Goal: Task Accomplishment & Management: Manage account settings

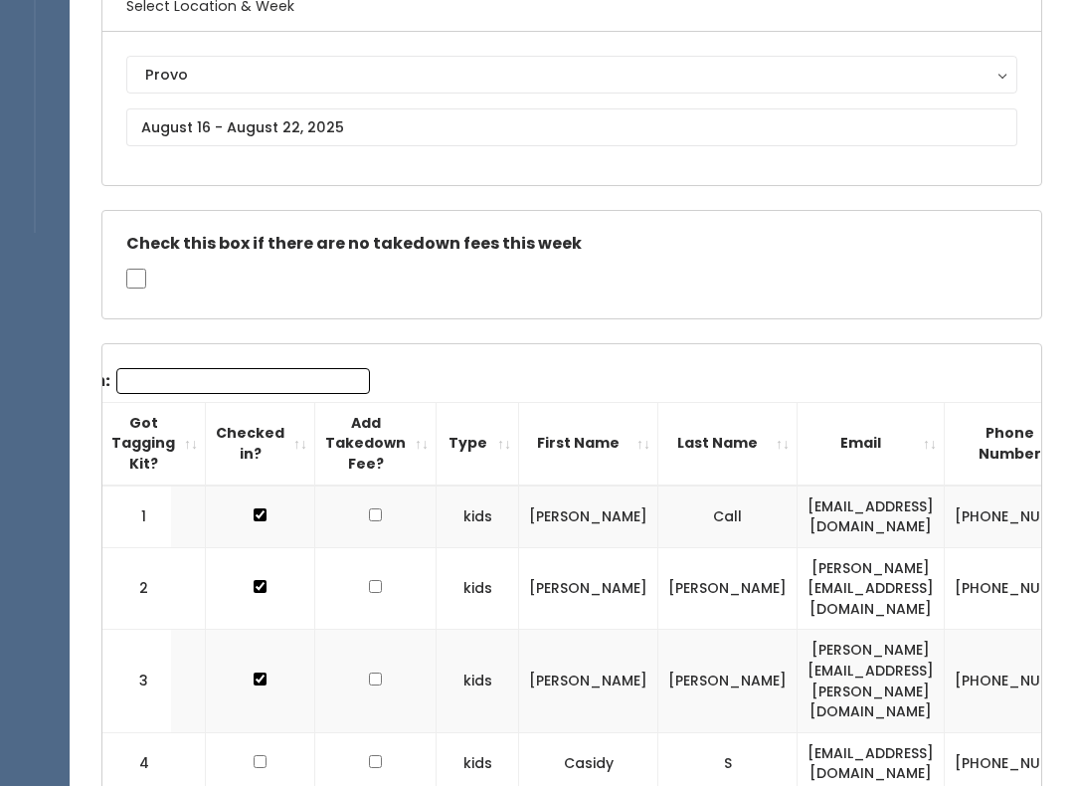
scroll to position [81, 0]
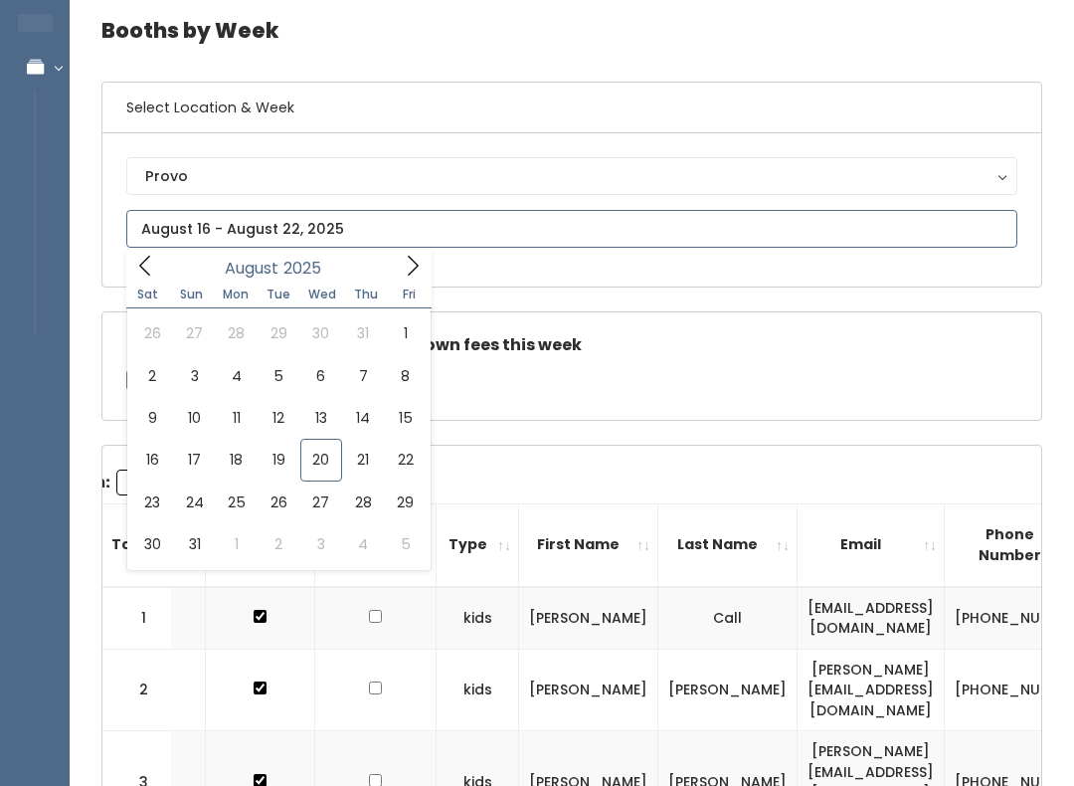
type input "[DATE] to [DATE]"
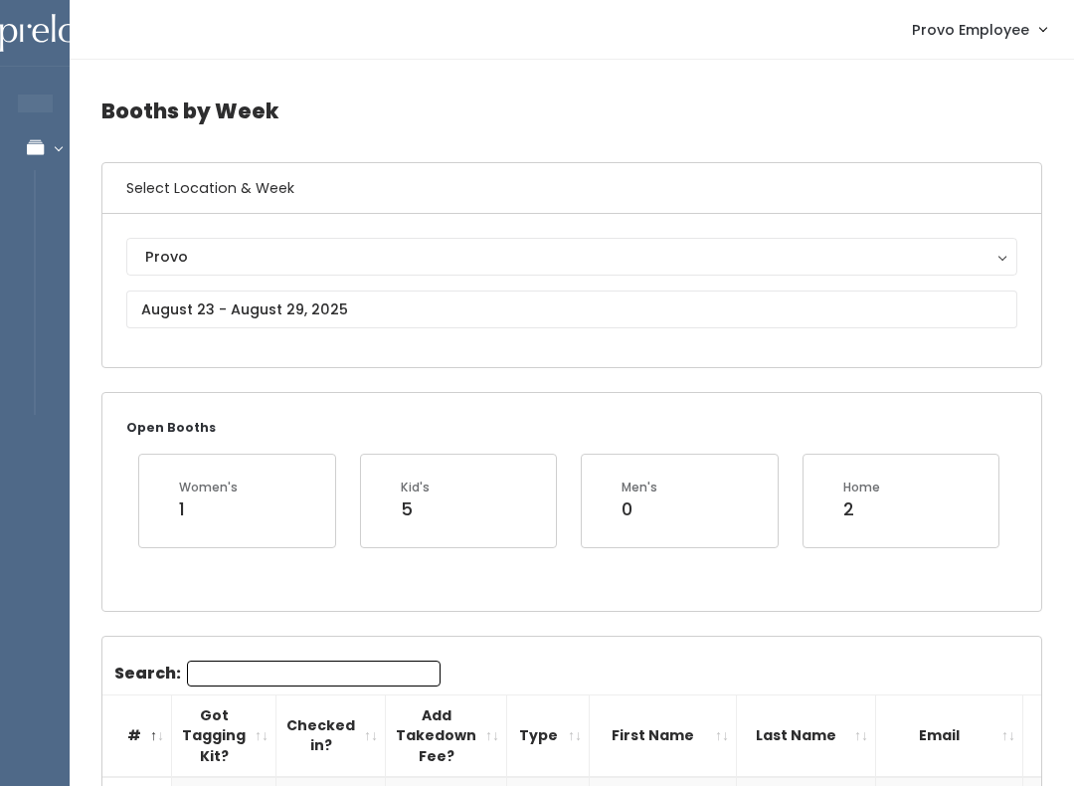
click at [303, 257] on div "Provo" at bounding box center [571, 257] width 853 height 22
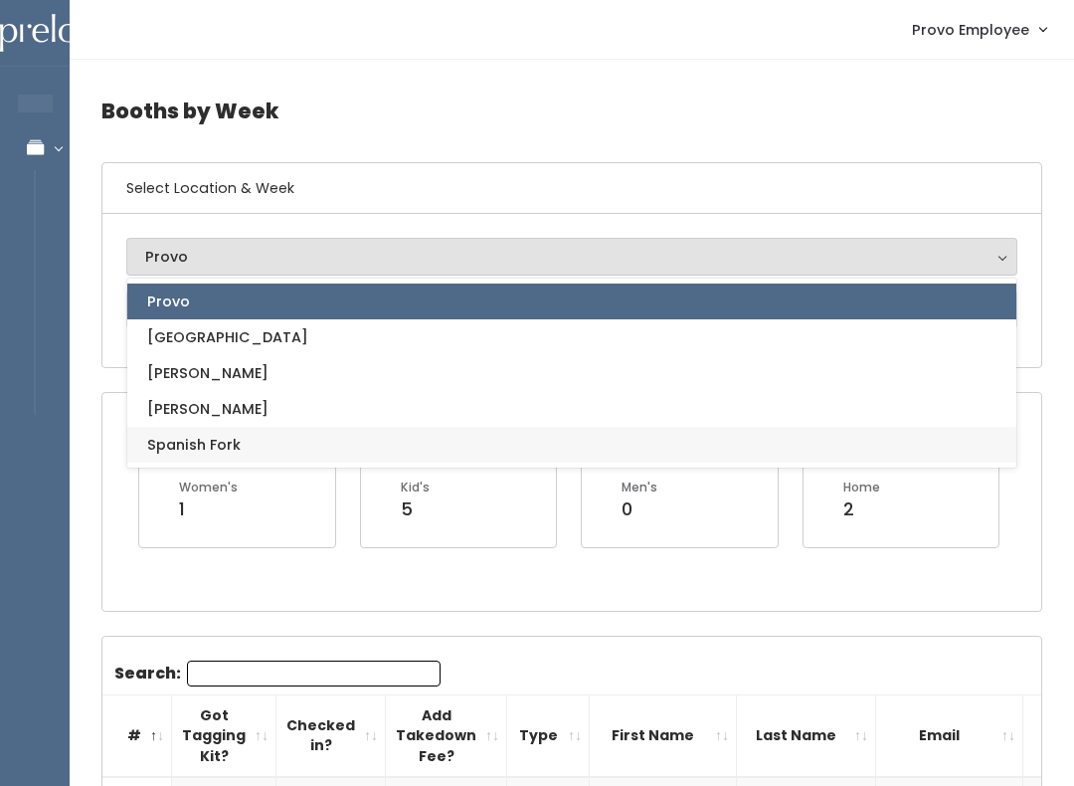
click at [276, 444] on link "Spanish Fork" at bounding box center [571, 445] width 889 height 36
select select "2"
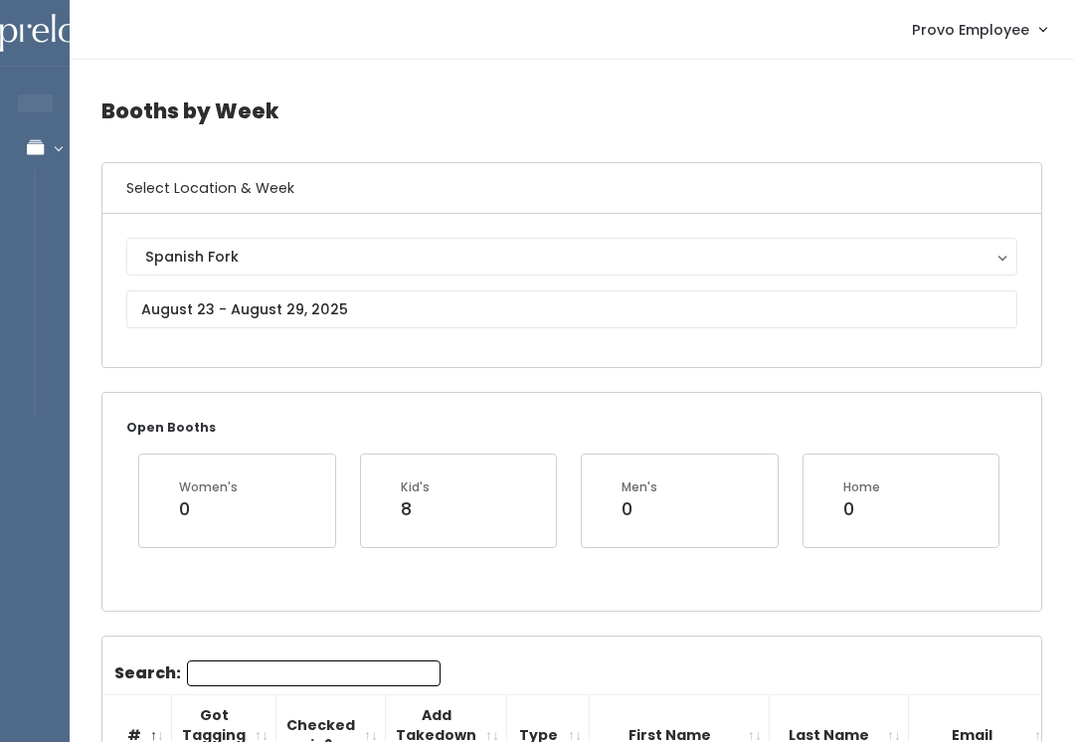
click at [297, 259] on div "Spanish Fork" at bounding box center [571, 257] width 853 height 22
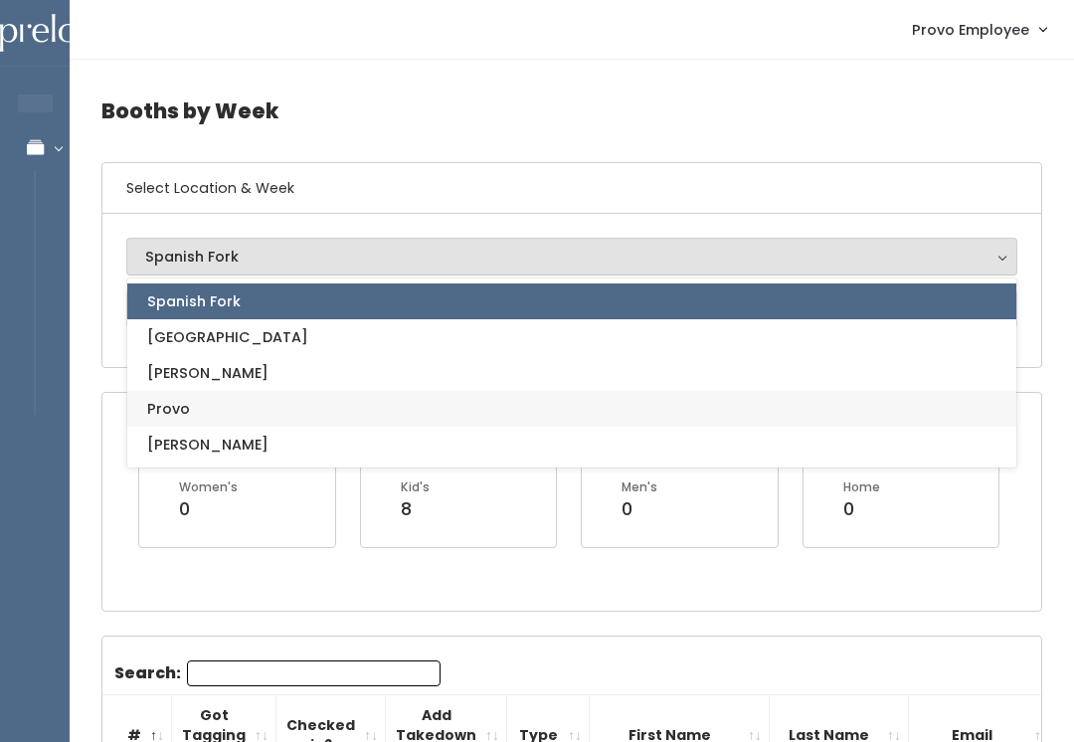
click at [241, 411] on link "Provo" at bounding box center [571, 409] width 889 height 36
select select "1"
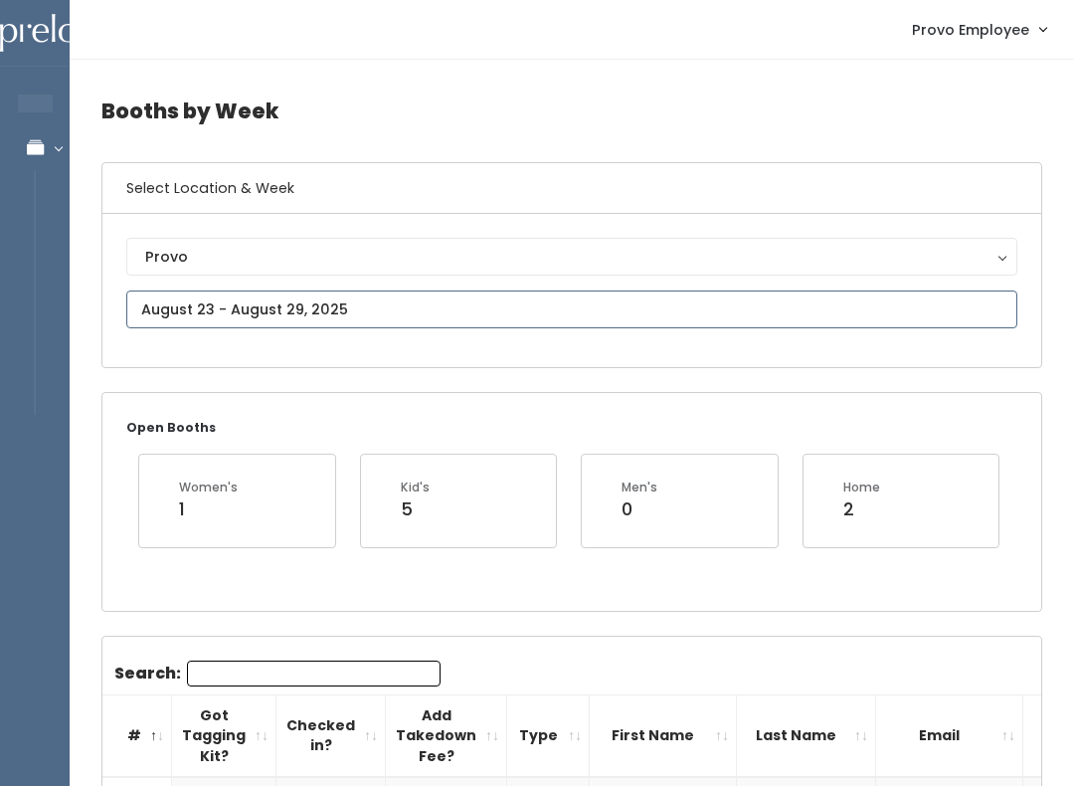
click at [296, 305] on input "text" at bounding box center [571, 309] width 891 height 38
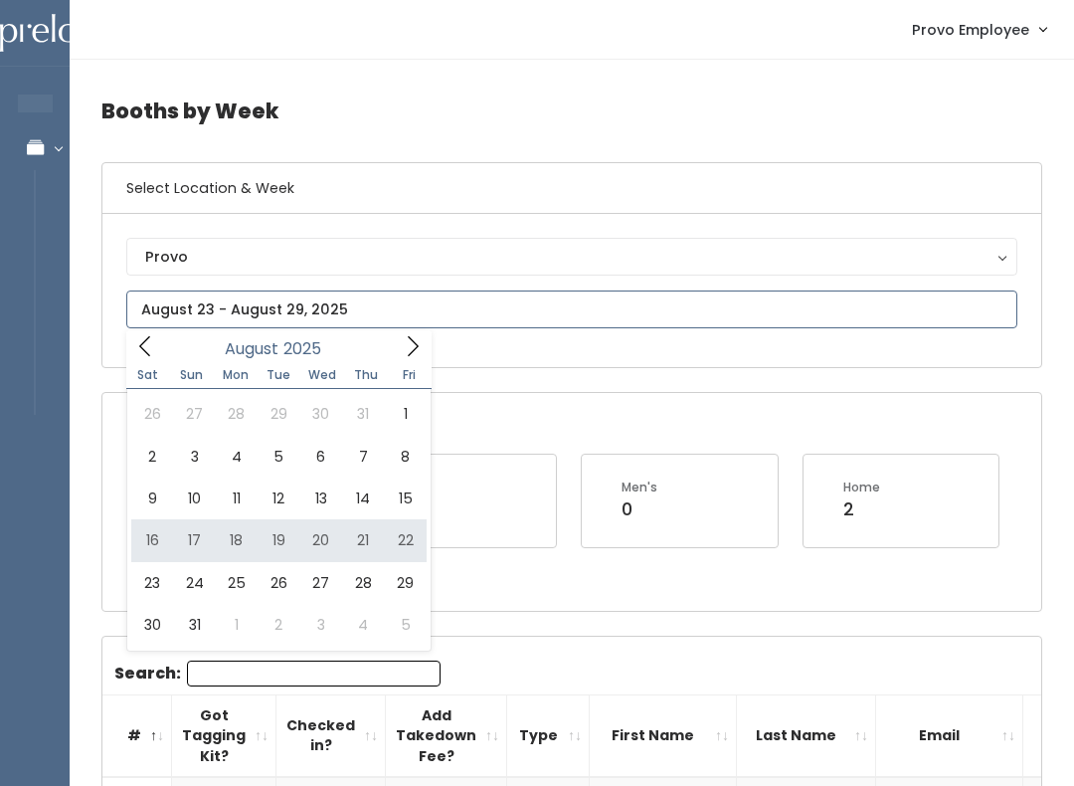
type input "August 16 to August 22"
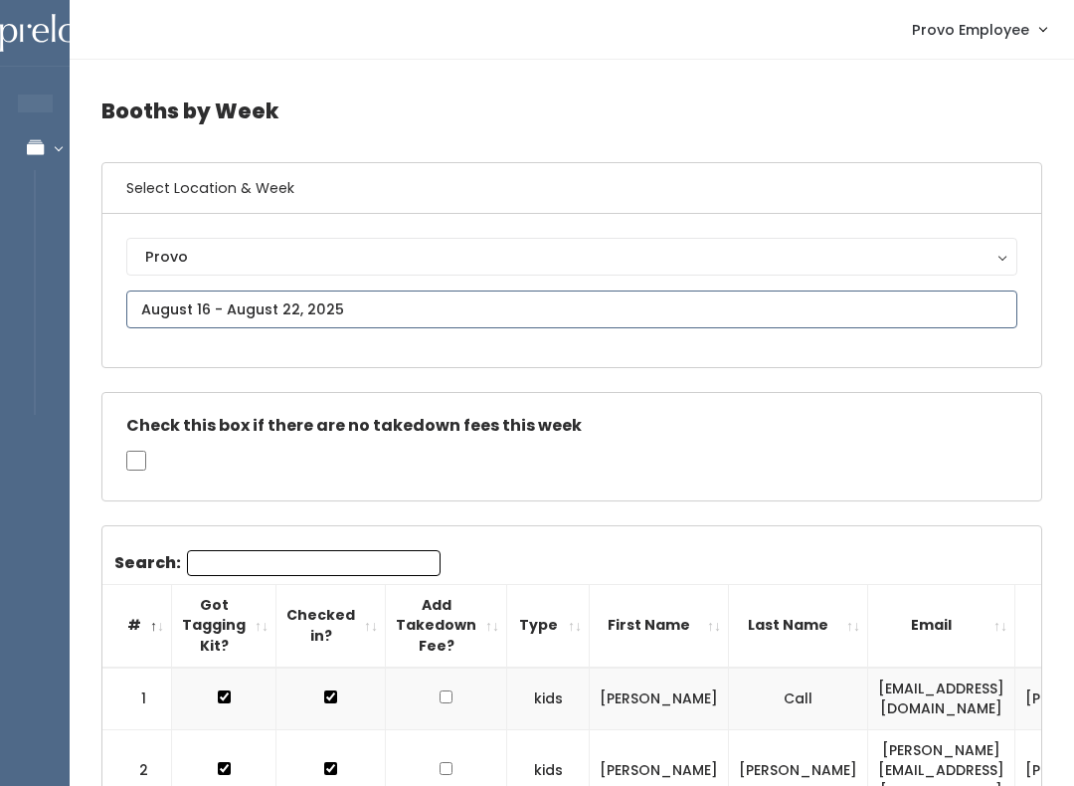
click at [536, 309] on input "text" at bounding box center [571, 309] width 891 height 38
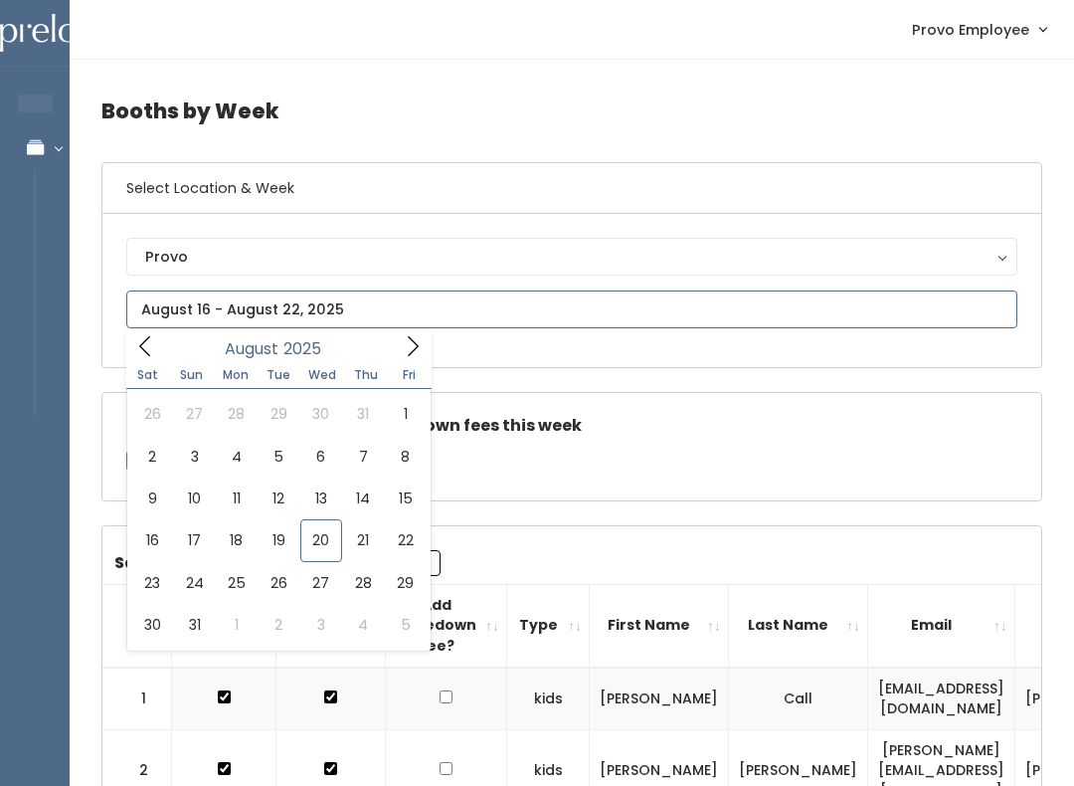
type input "[DATE] to [DATE]"
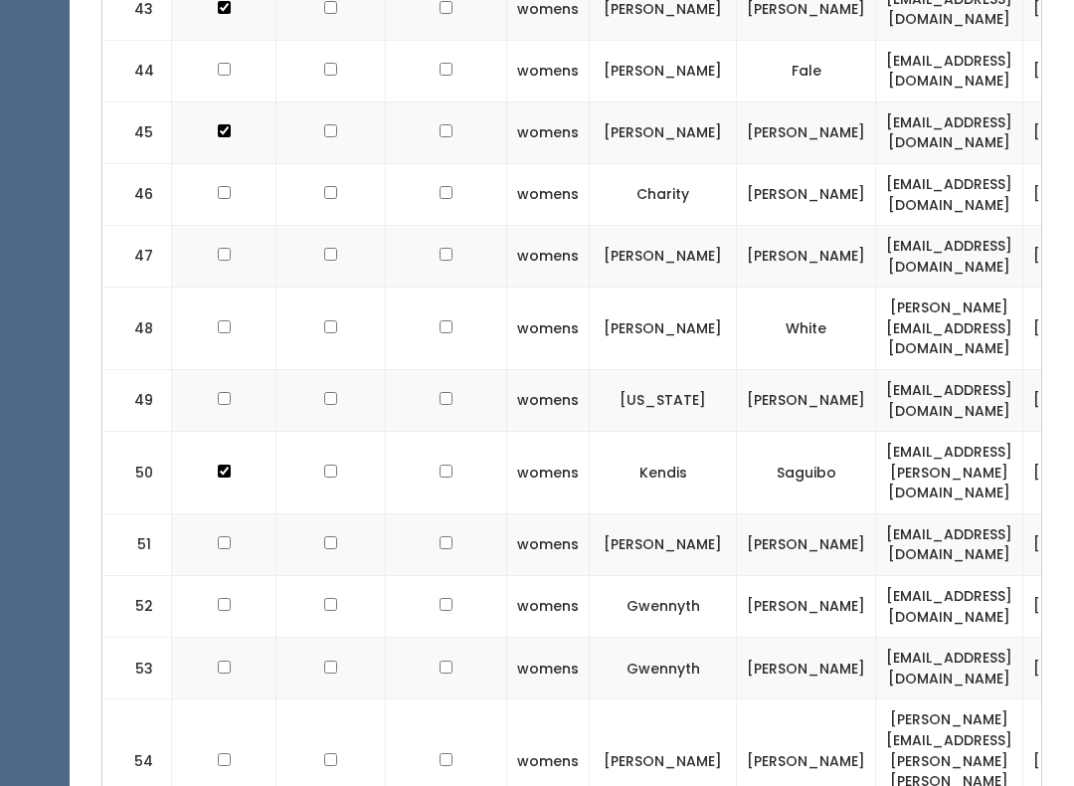
scroll to position [3558, 0]
click at [221, 700] on td at bounding box center [224, 761] width 104 height 123
click at [216, 700] on td at bounding box center [224, 761] width 104 height 123
click at [210, 700] on td at bounding box center [224, 761] width 104 height 123
click at [214, 700] on td at bounding box center [224, 761] width 104 height 123
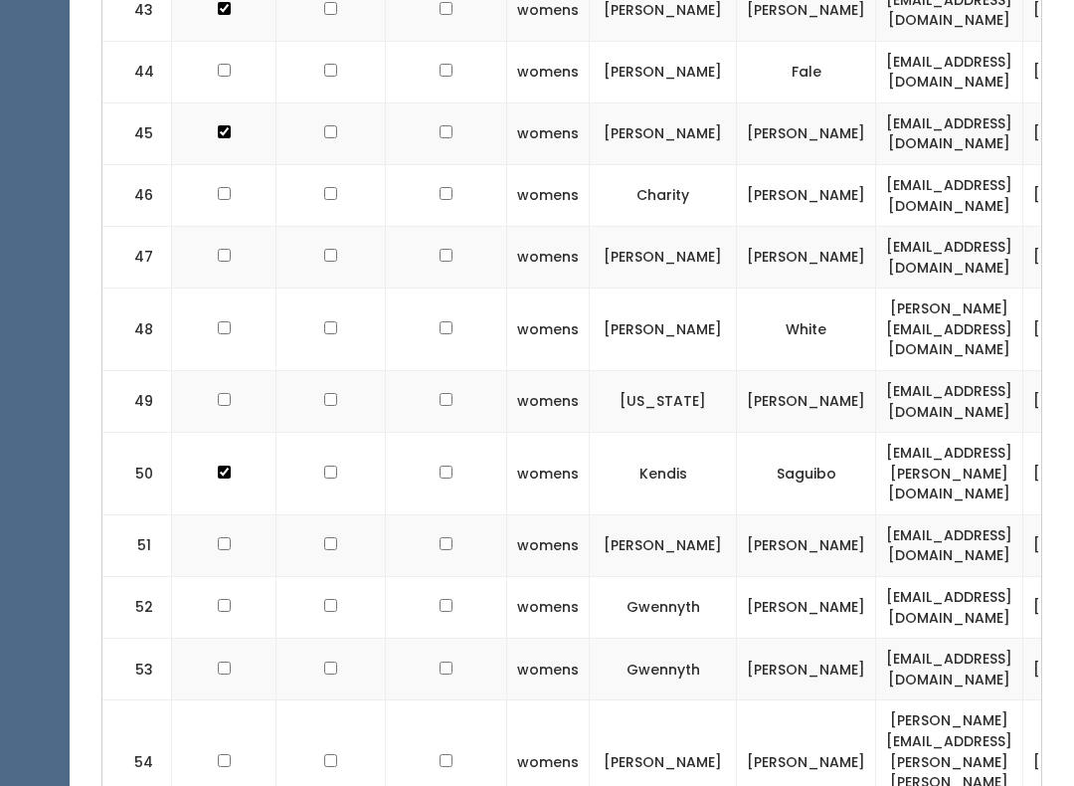
checkbox input "true"
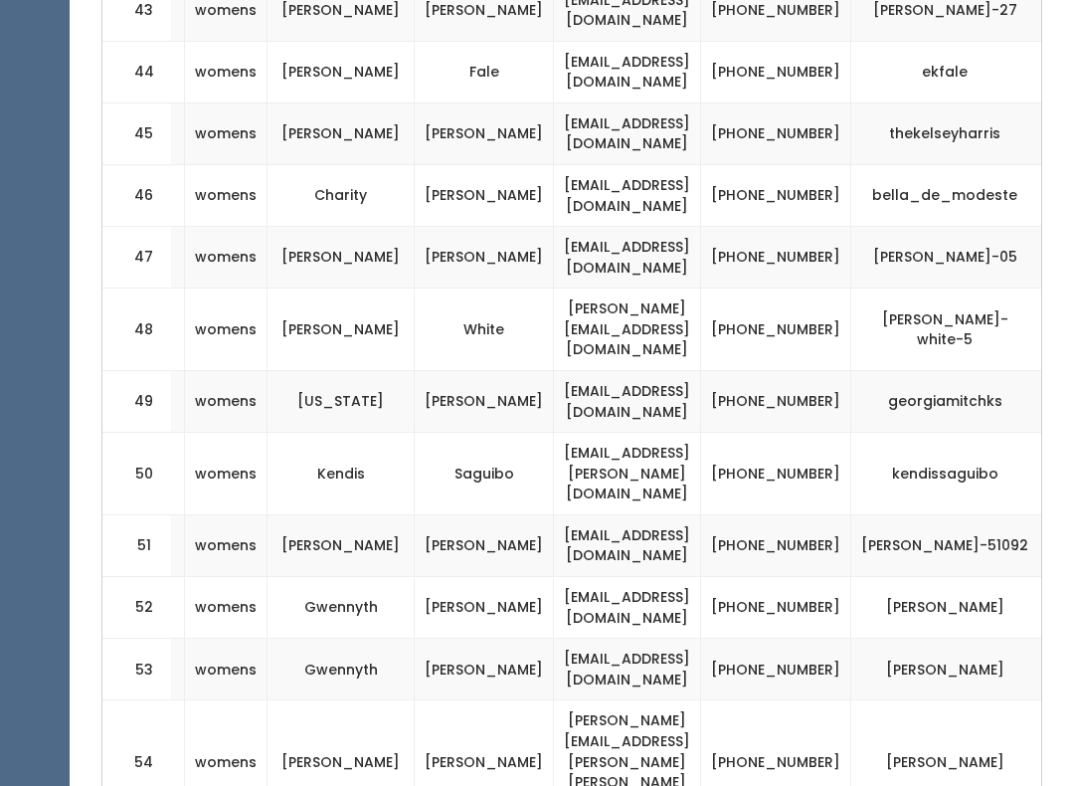
scroll to position [0, 335]
